Goal: Transaction & Acquisition: Subscribe to service/newsletter

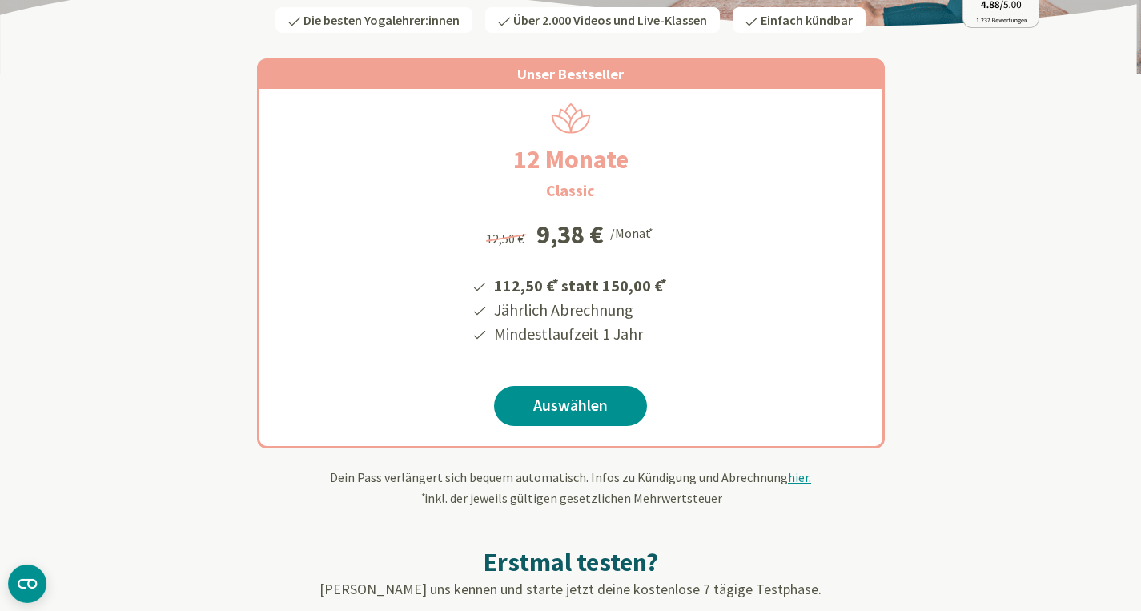
scroll to position [251, 0]
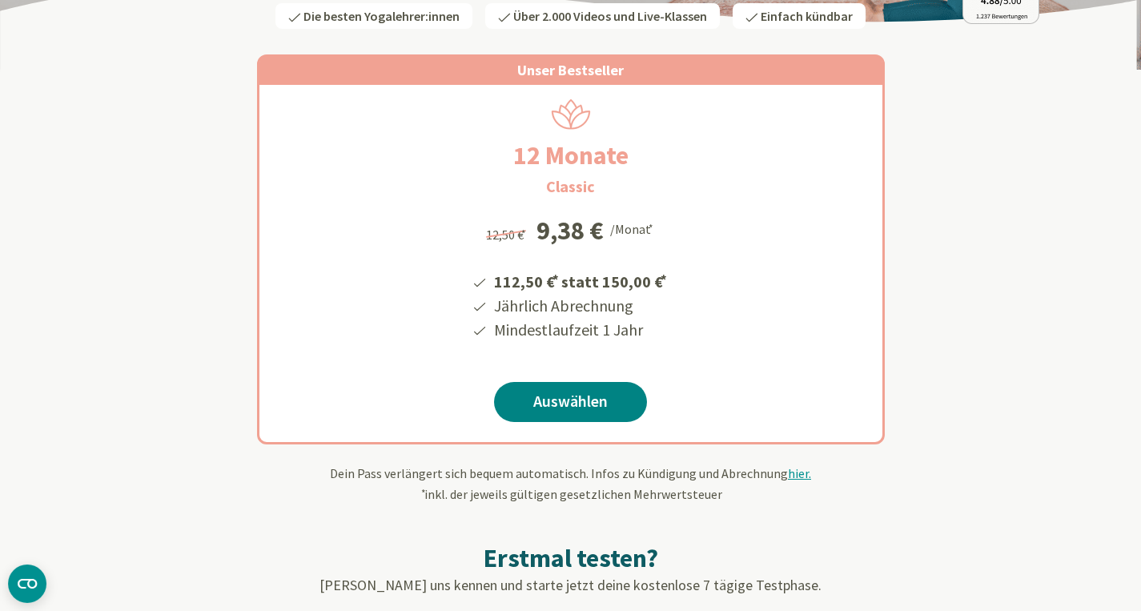
click at [571, 399] on link "Auswählen" at bounding box center [570, 402] width 153 height 40
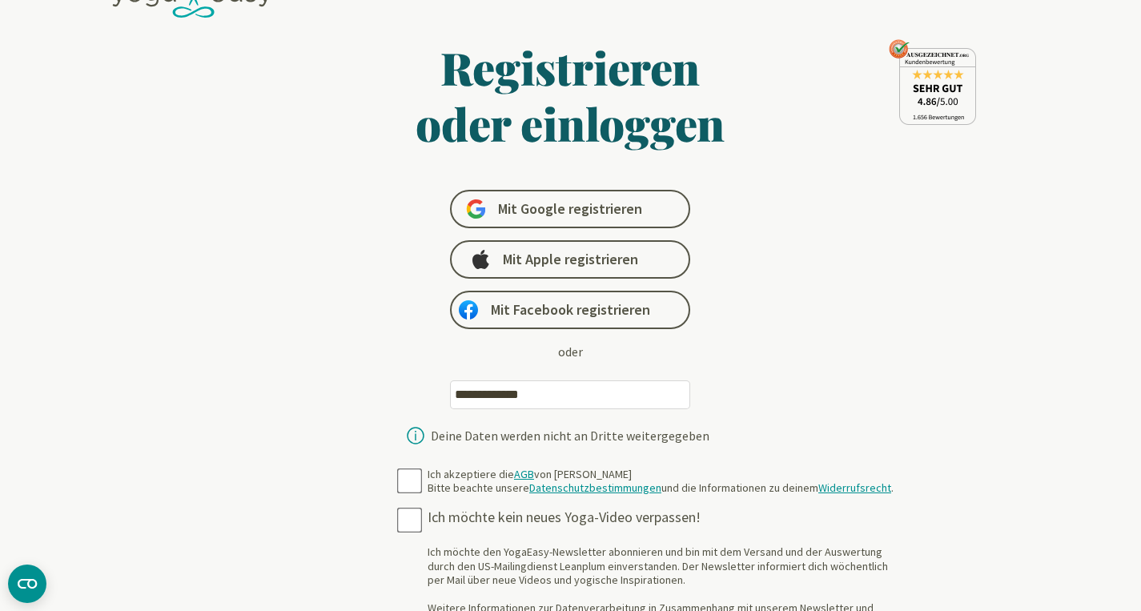
scroll to position [60, 0]
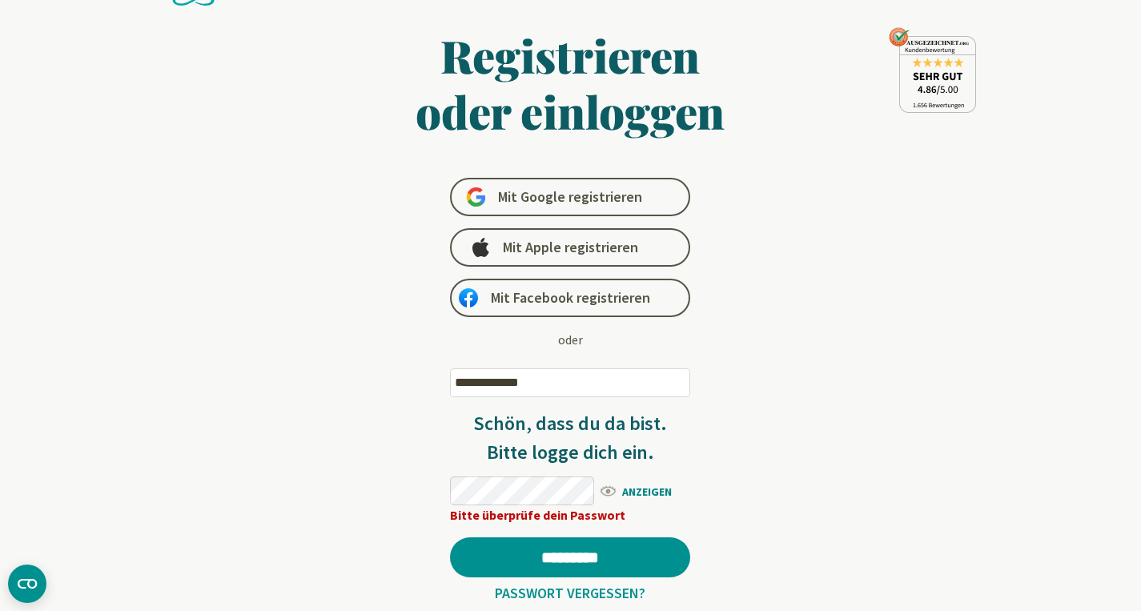
click at [641, 494] on span "ANZEIGEN" at bounding box center [644, 490] width 92 height 20
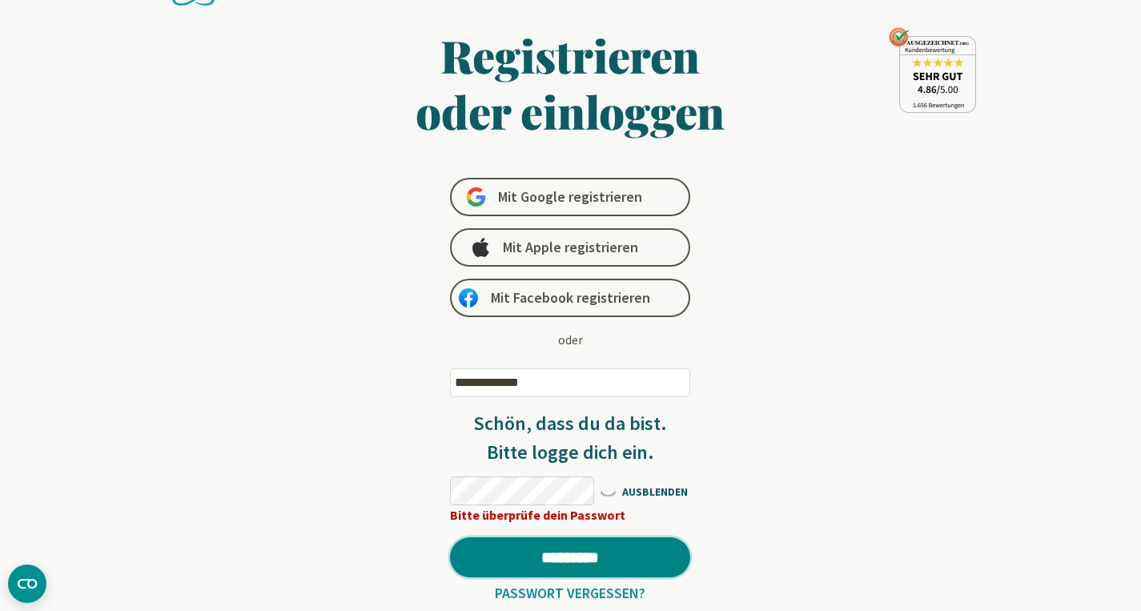
click at [575, 562] on input "*********" at bounding box center [570, 557] width 240 height 40
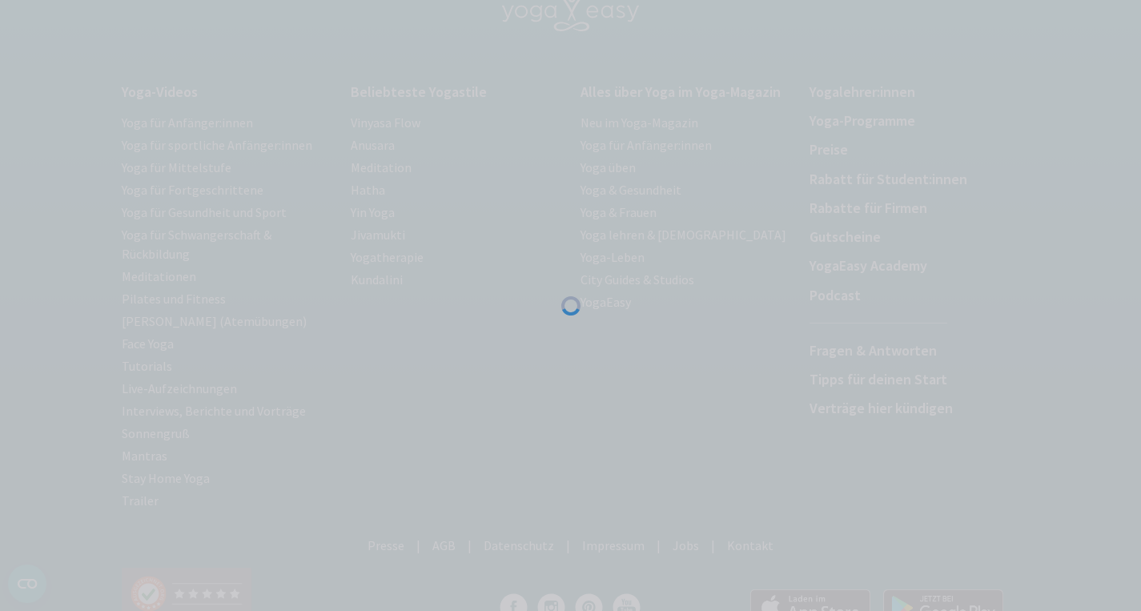
scroll to position [134, 0]
